Goal: Use online tool/utility: Utilize a website feature to perform a specific function

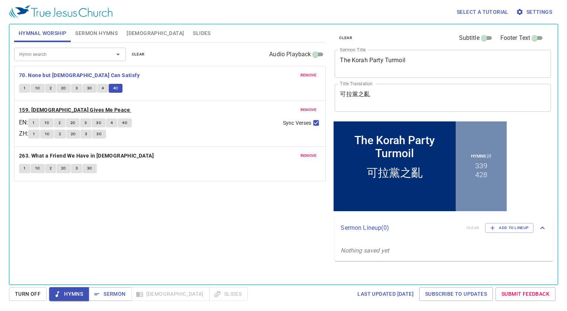
click at [61, 109] on b "159. [DEMOGRAPHIC_DATA] Gives Me Peace" at bounding box center [74, 109] width 111 height 9
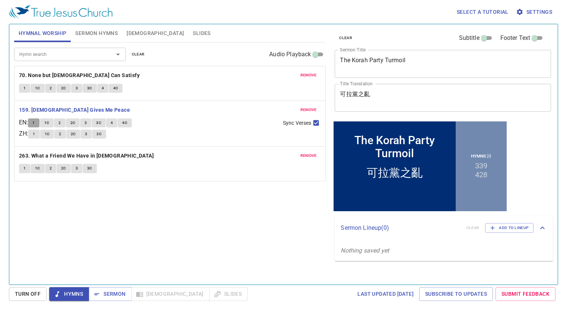
click at [38, 121] on button "1" at bounding box center [33, 122] width 11 height 9
click at [316, 219] on div "Hymn search Hymn search clear Audio Playback remove 70. None but Christ Can Sat…" at bounding box center [170, 160] width 312 height 236
click at [312, 121] on input "Sync Verses" at bounding box center [316, 124] width 10 height 10
checkbox input "false"
click at [112, 123] on button "4" at bounding box center [111, 122] width 11 height 9
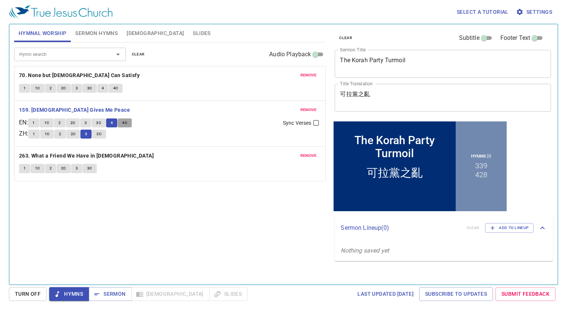
drag, startPoint x: 127, startPoint y: 125, endPoint x: 112, endPoint y: 135, distance: 18.6
click at [126, 125] on span "4C" at bounding box center [124, 122] width 5 height 7
click at [102, 131] on span "3C" at bounding box center [98, 134] width 5 height 7
click at [117, 121] on button "4" at bounding box center [111, 122] width 11 height 9
click at [132, 121] on button "4C" at bounding box center [125, 122] width 14 height 9
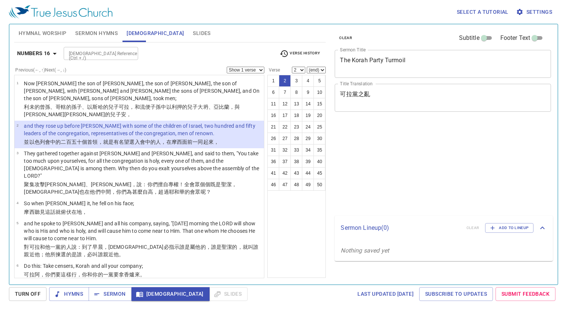
select select "2"
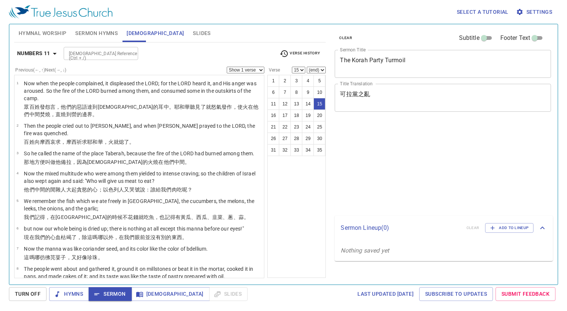
select select "15"
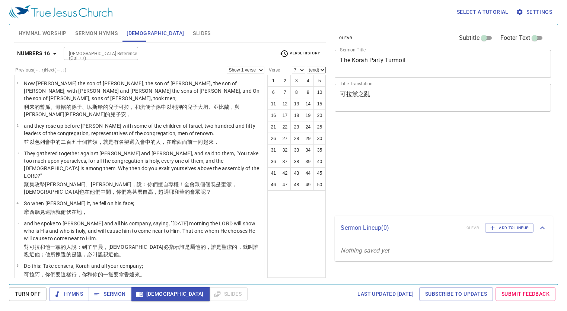
select select "7"
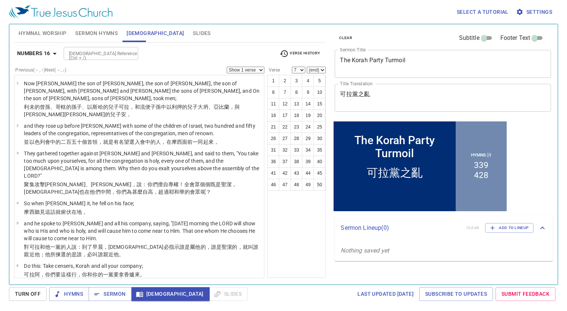
scroll to position [223, 0]
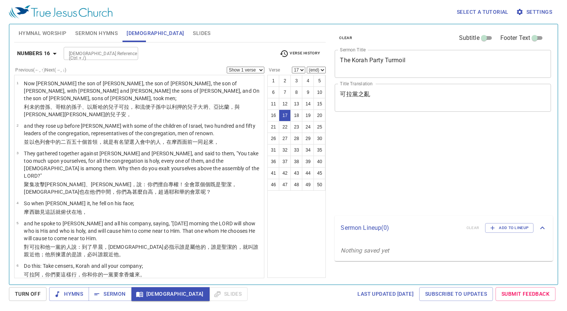
select select "17"
select select "11"
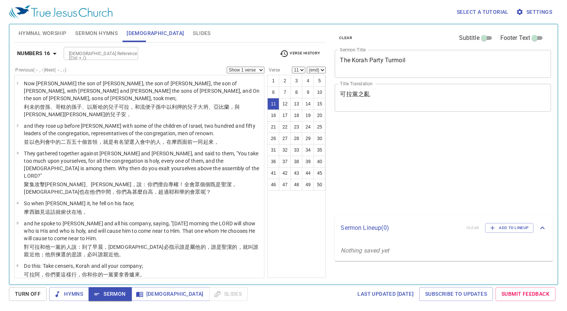
select select "11"
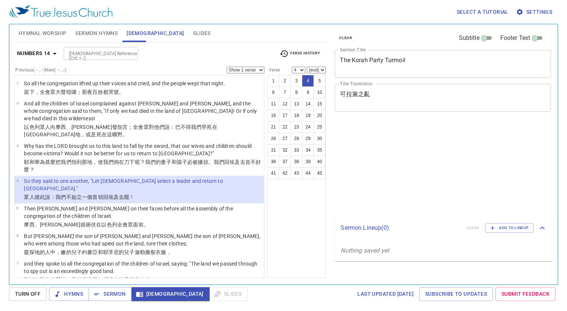
select select "4"
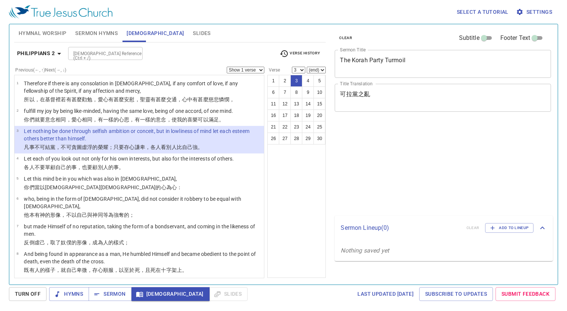
select select "3"
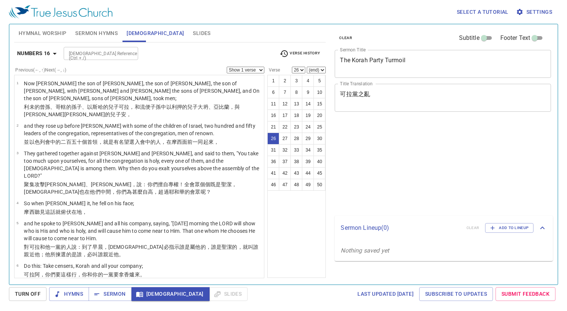
select select "26"
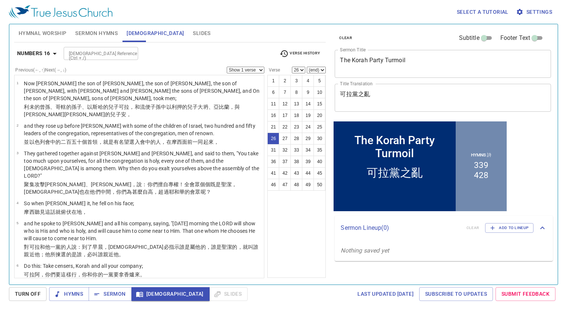
scroll to position [615, 0]
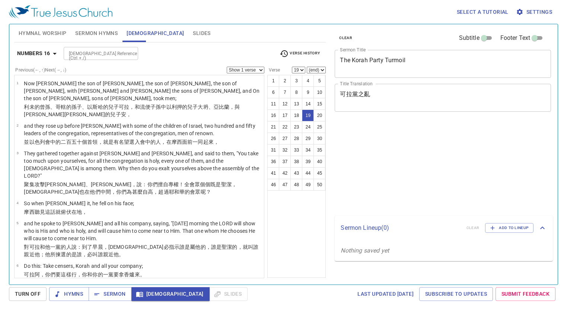
select select "19"
select select "49"
